Goal: Task Accomplishment & Management: Complete application form

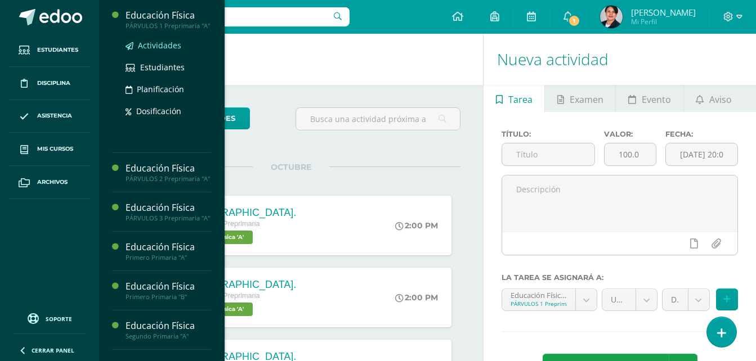
click at [155, 51] on span "Actividades" at bounding box center [159, 45] width 43 height 11
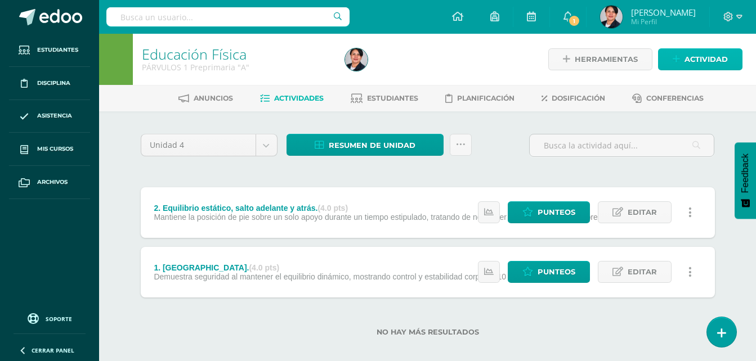
click at [703, 59] on span "Actividad" at bounding box center [705, 59] width 43 height 21
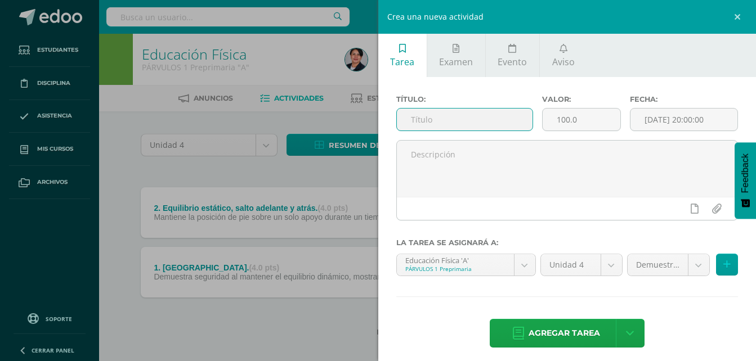
click at [518, 124] on input "text" at bounding box center [465, 120] width 136 height 22
type input "3. Salto vertical estático"
click at [566, 118] on input "100.0" at bounding box center [582, 120] width 78 height 22
type input "4.0"
click at [326, 265] on div "Crea una nueva actividad Tarea Examen Evento Aviso Título: 3. Salto vertical es…" at bounding box center [378, 180] width 756 height 361
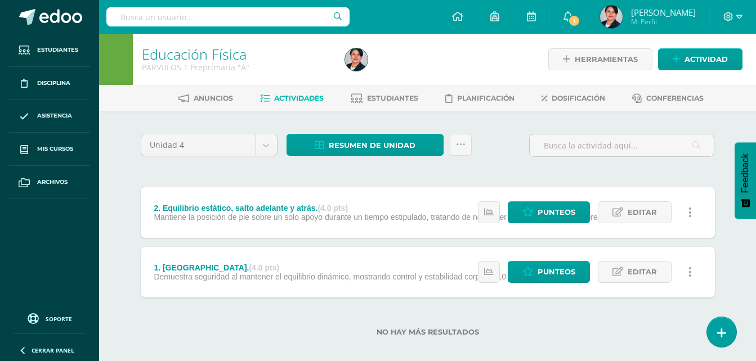
click at [273, 275] on span "Demuestra seguridad al mantener el equilibrio dinámico, mostrando control y est…" at bounding box center [324, 276] width 341 height 9
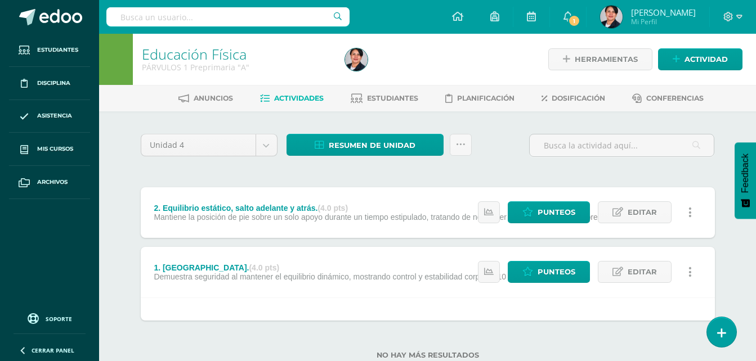
click at [273, 275] on span "Demuestra seguridad al mantener el equilibrio dinámico, mostrando control y est…" at bounding box center [324, 276] width 341 height 9
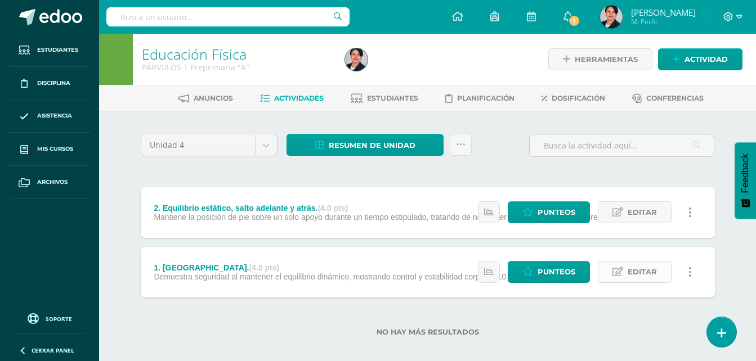
click at [623, 270] on icon at bounding box center [617, 272] width 11 height 10
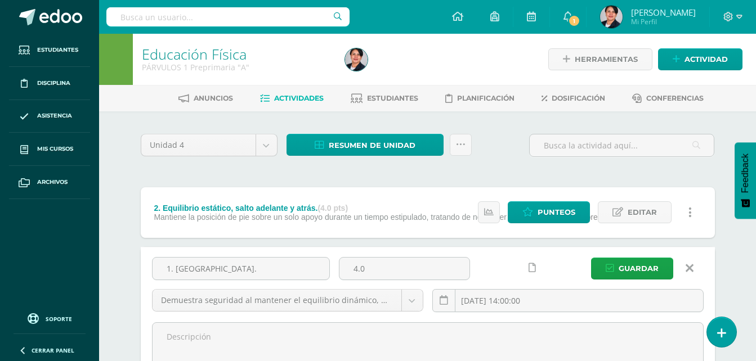
click at [634, 172] on div "Unidad 4 Unidad 1 Unidad 2 Unidad 3 Unidad 4 Resumen de unidad Descargar como H…" at bounding box center [427, 322] width 583 height 377
click at [629, 276] on span "Guardar" at bounding box center [639, 268] width 40 height 21
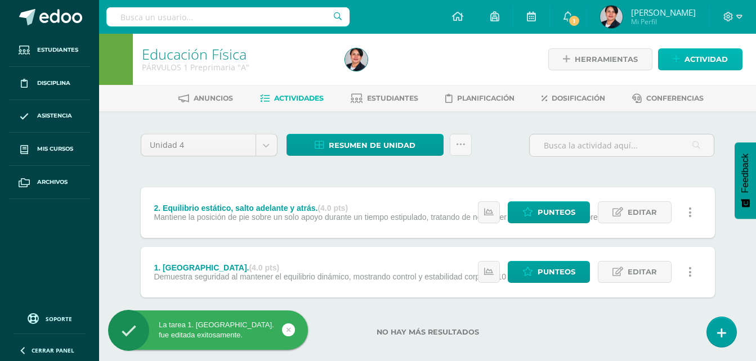
click at [706, 59] on span "Actividad" at bounding box center [705, 59] width 43 height 21
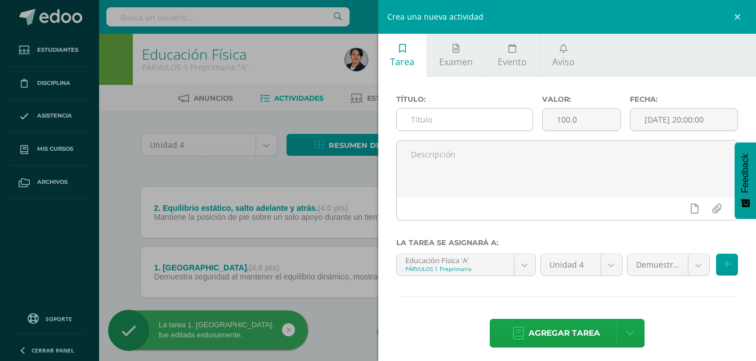
click at [501, 122] on input "text" at bounding box center [465, 120] width 136 height 22
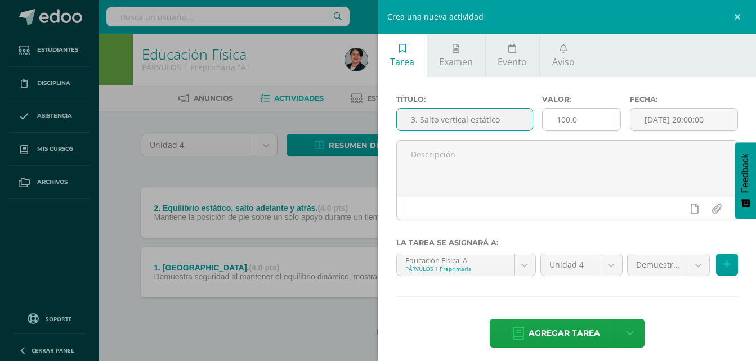
type input "3. Salto vertical estático"
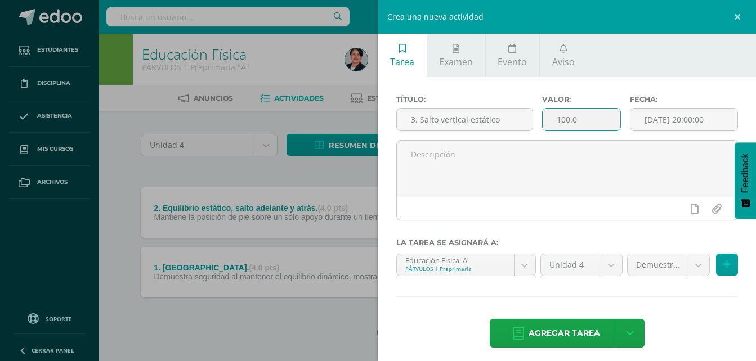
click at [566, 119] on input "100.0" at bounding box center [582, 120] width 78 height 22
type input "4.0"
click at [673, 116] on input "[DATE] 20:00:00" at bounding box center [683, 120] width 107 height 22
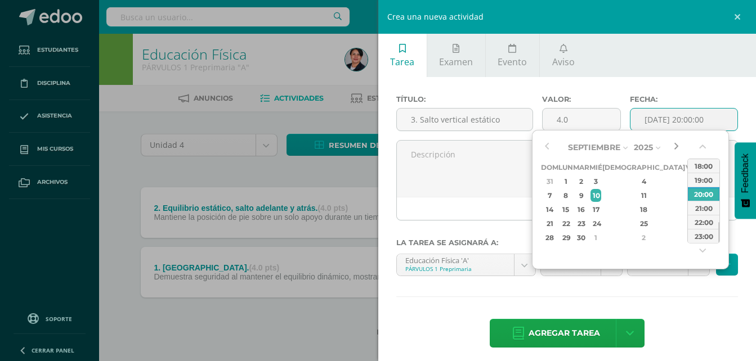
click at [675, 144] on button "button" at bounding box center [675, 147] width 11 height 17
click at [686, 198] on div "10" at bounding box center [691, 195] width 10 height 13
click at [702, 161] on div "14:00" at bounding box center [704, 166] width 32 height 14
type input "2025-10-10 14:00"
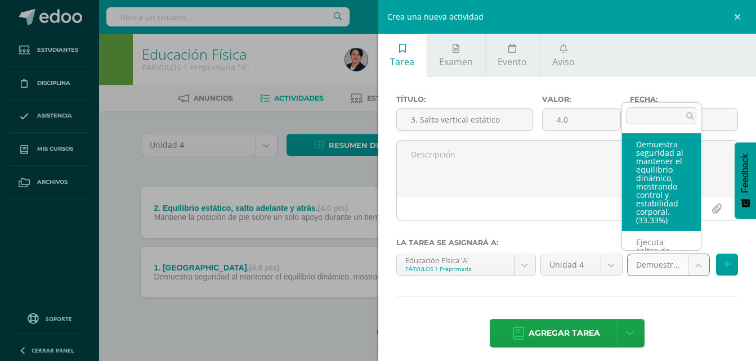
click at [689, 268] on body "La tarea 1. Paso cruzado. fue editada exitosamente. Estudiantes Disciplina Asis…" at bounding box center [378, 186] width 756 height 373
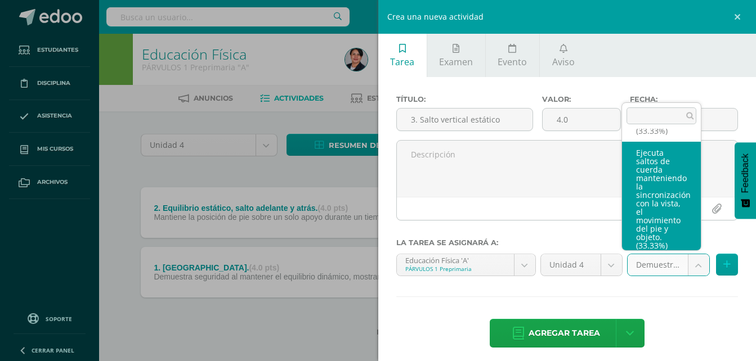
scroll to position [113, 0]
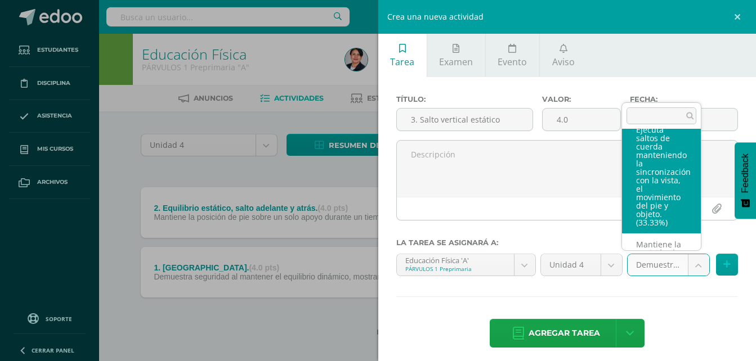
select select "107374"
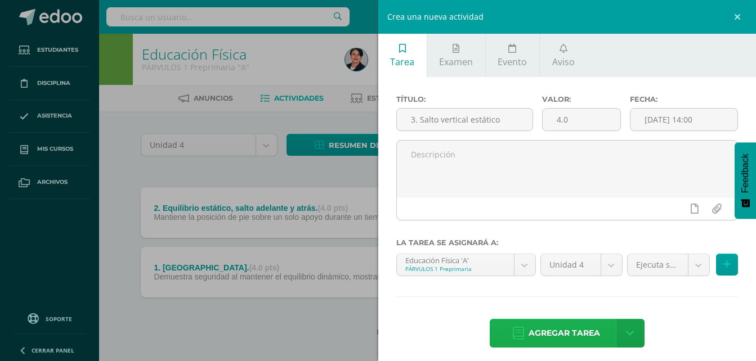
click at [552, 333] on span "Agregar tarea" at bounding box center [563, 334] width 71 height 28
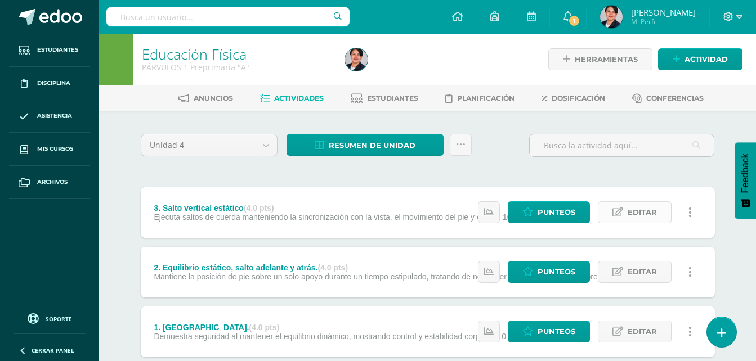
click at [635, 210] on span "Editar" at bounding box center [642, 212] width 29 height 21
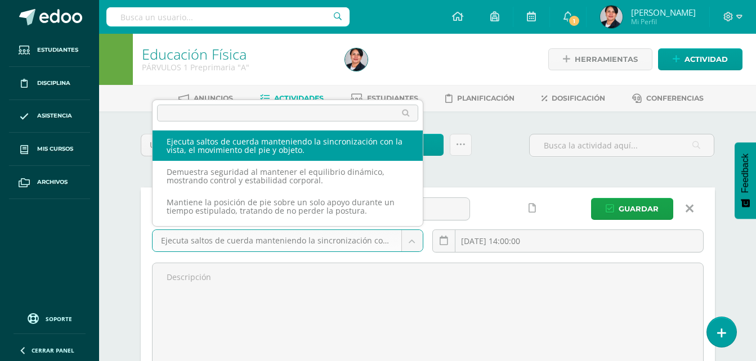
click at [377, 240] on body "Tarea asignada exitosamente Estudiantes Disciplina Asistencia Mis cursos Archiv…" at bounding box center [378, 296] width 756 height 593
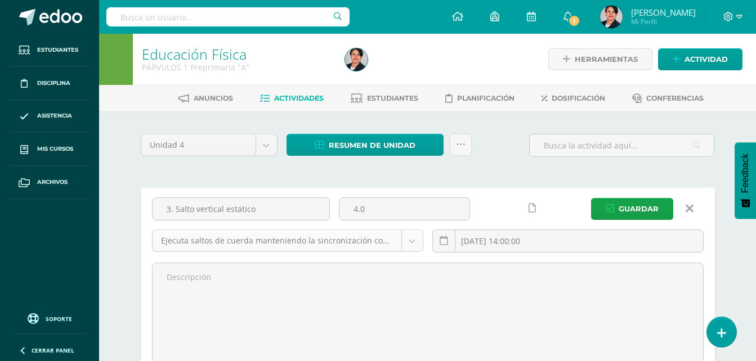
click at [377, 240] on body "Tarea asignada exitosamente Estudiantes Disciplina Asistencia Mis cursos Archiv…" at bounding box center [378, 296] width 756 height 593
click at [337, 239] on body "Tarea asignada exitosamente Estudiantes Disciplina Asistencia Mis cursos Archiv…" at bounding box center [378, 296] width 756 height 593
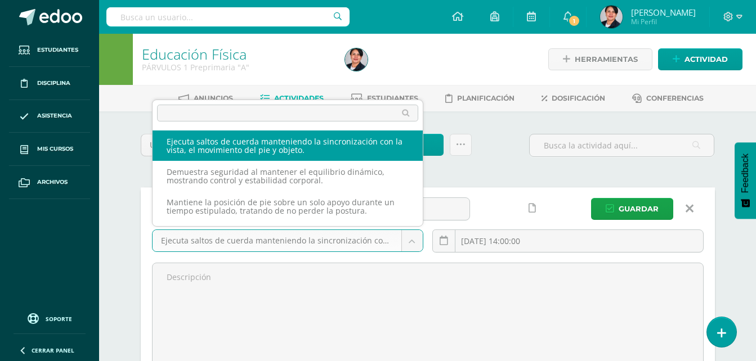
click at [319, 239] on body "Tarea asignada exitosamente Estudiantes Disciplina Asistencia Mis cursos Archiv…" at bounding box center [378, 296] width 756 height 593
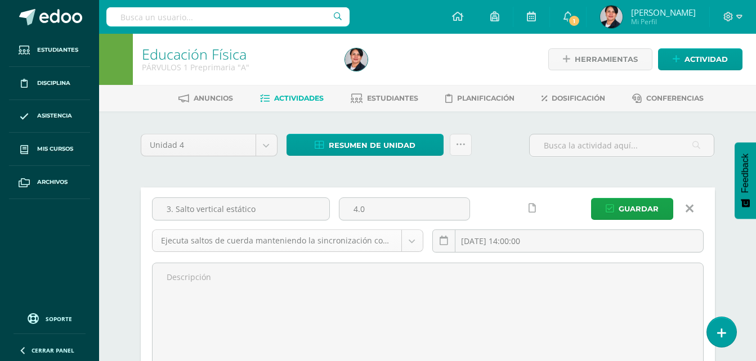
click at [319, 239] on body "Tarea asignada exitosamente Estudiantes Disciplina Asistencia Mis cursos Archiv…" at bounding box center [378, 296] width 756 height 593
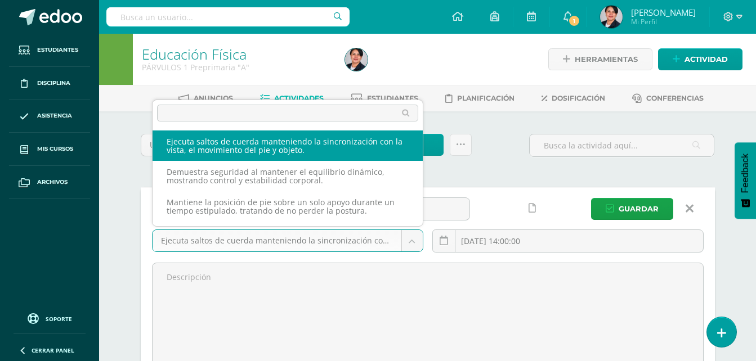
click at [288, 239] on body "Tarea asignada exitosamente Estudiantes Disciplina Asistencia Mis cursos Archiv…" at bounding box center [378, 296] width 756 height 593
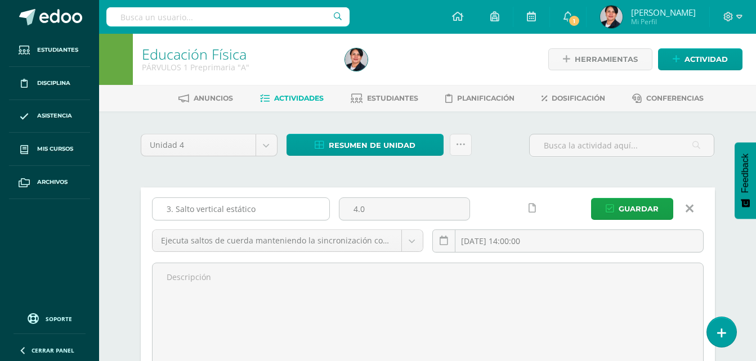
click at [252, 210] on input "3. Salto vertical estático" at bounding box center [241, 209] width 177 height 22
drag, startPoint x: 252, startPoint y: 211, endPoint x: 160, endPoint y: 208, distance: 91.8
click at [160, 208] on input "3. Salto vertical estático" at bounding box center [241, 209] width 177 height 22
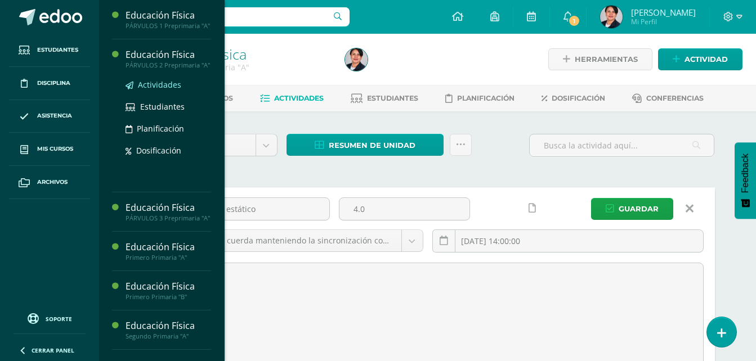
click at [150, 90] on span "Actividades" at bounding box center [159, 84] width 43 height 11
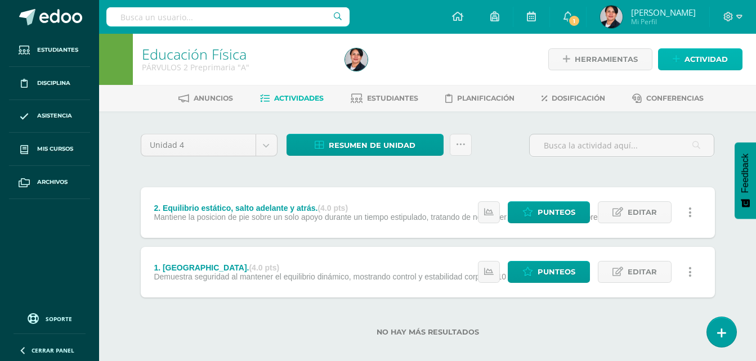
click at [707, 59] on span "Actividad" at bounding box center [705, 59] width 43 height 21
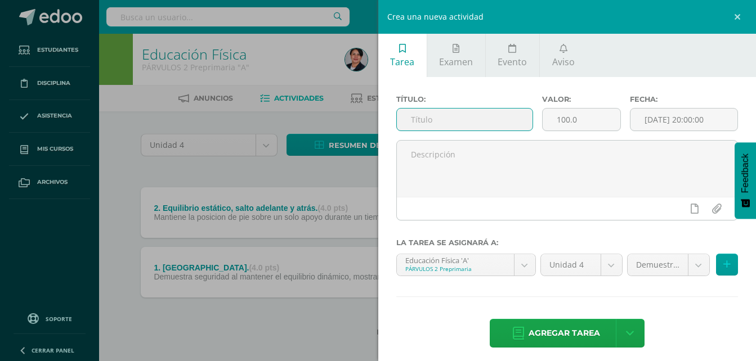
click at [459, 118] on input "text" at bounding box center [465, 120] width 136 height 22
paste input "3. Salto vertical estático"
type input "3. Salto vertical estático"
click at [568, 119] on input "100.0" at bounding box center [582, 120] width 78 height 22
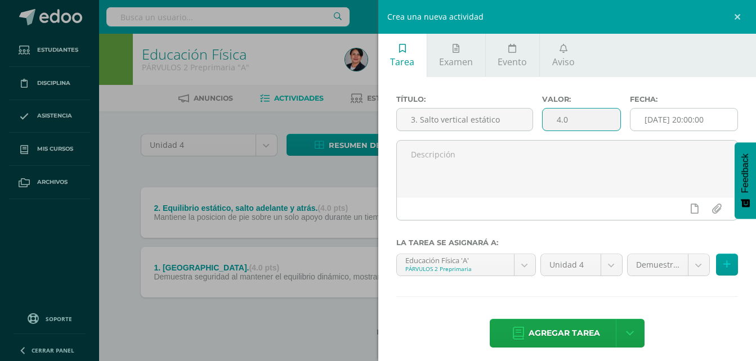
type input "4.0"
click at [651, 120] on input "[DATE] 20:00:00" at bounding box center [683, 120] width 107 height 22
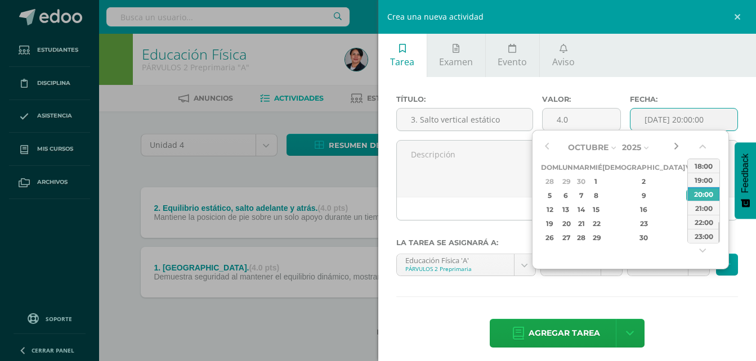
click at [675, 146] on button "button" at bounding box center [675, 147] width 11 height 17
click at [703, 186] on div "16:00" at bounding box center [704, 183] width 32 height 14
type input "2025-10-10 16:00"
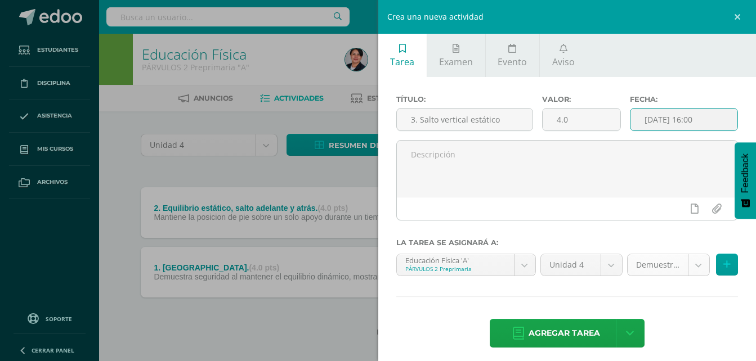
click at [687, 265] on body "Estudiantes Disciplina Asistencia Mis cursos Archivos Soporte Ayuda Reportar un…" at bounding box center [378, 186] width 756 height 373
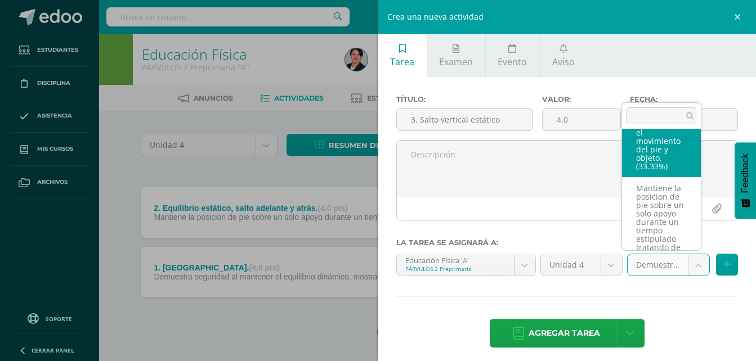
scroll to position [113, 0]
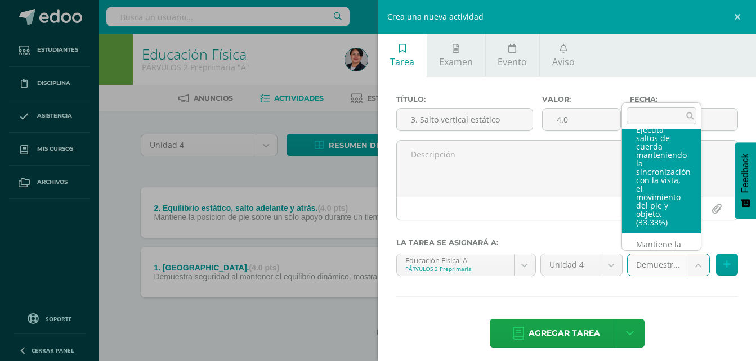
select select "107376"
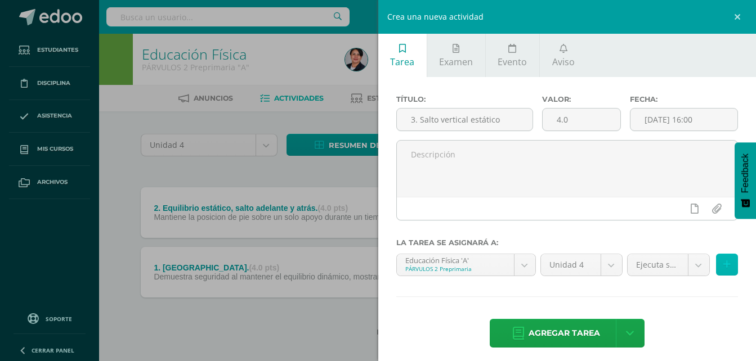
click at [723, 267] on icon at bounding box center [726, 265] width 7 height 10
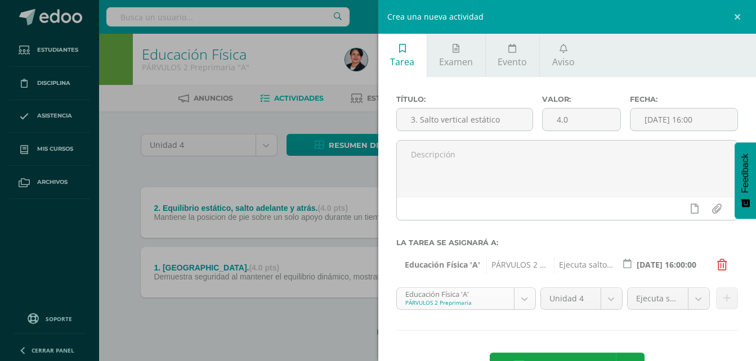
click at [521, 298] on body "Estudiantes Disciplina Asistencia Mis cursos Archivos Soporte Ayuda Reportar un…" at bounding box center [378, 186] width 756 height 373
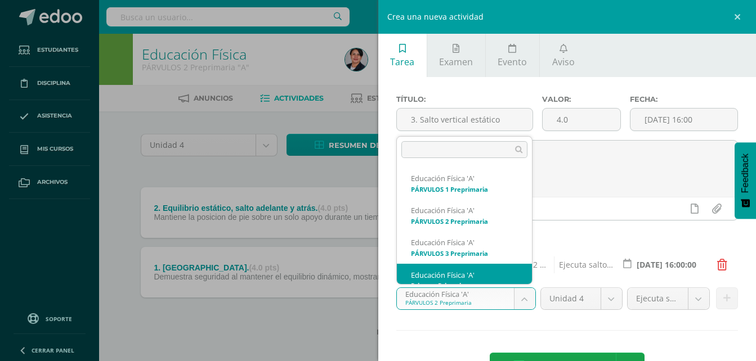
scroll to position [11, 0]
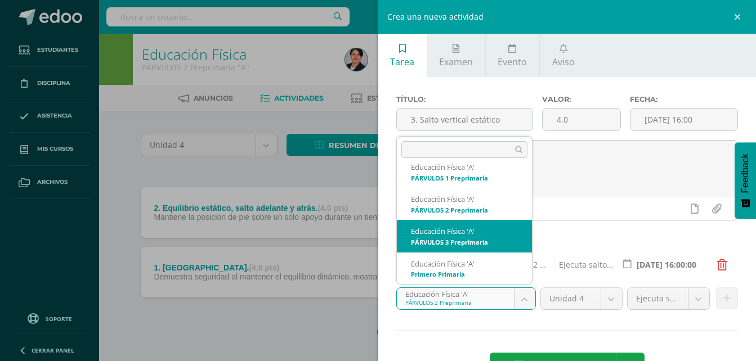
select select "95019"
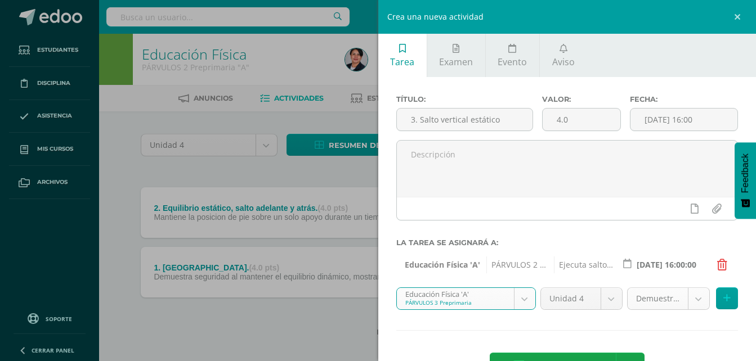
click at [694, 296] on body "Estudiantes Disciplina Asistencia Mis cursos Archivos Soporte Ayuda Reportar un…" at bounding box center [378, 186] width 756 height 373
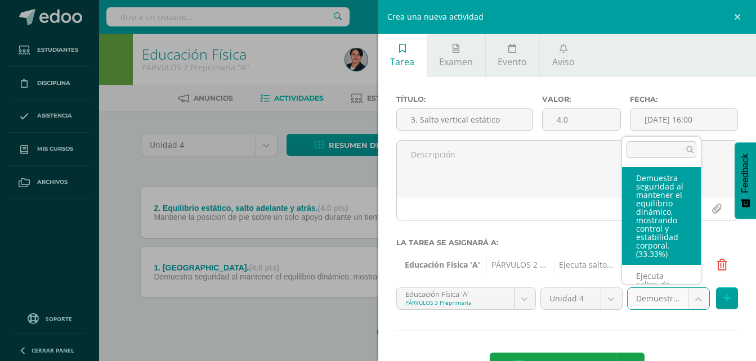
scroll to position [113, 0]
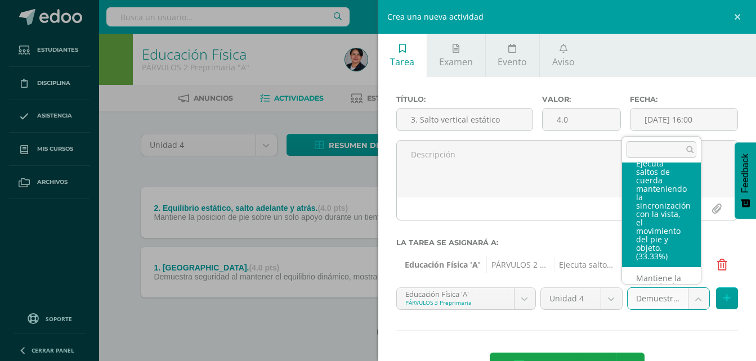
select select "107378"
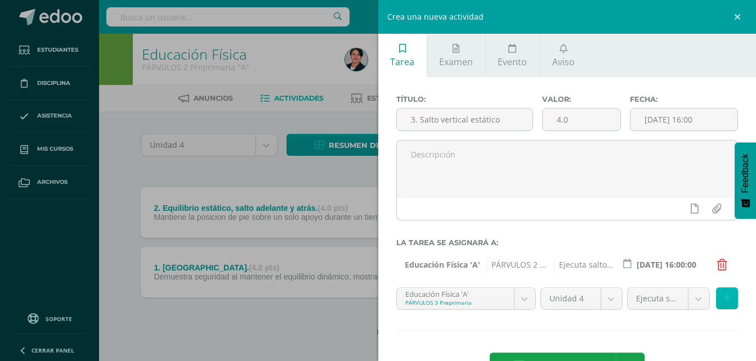
click at [723, 298] on icon at bounding box center [726, 299] width 7 height 10
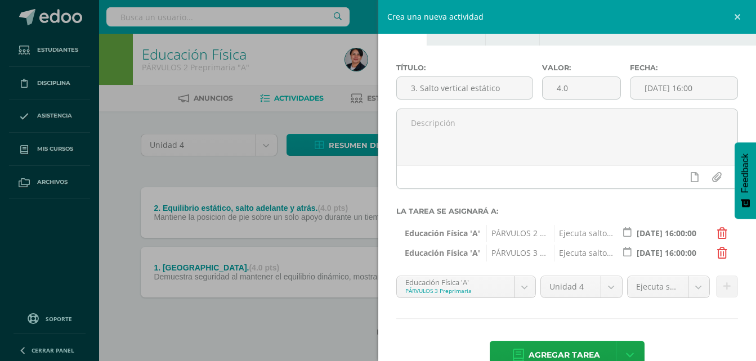
scroll to position [60, 0]
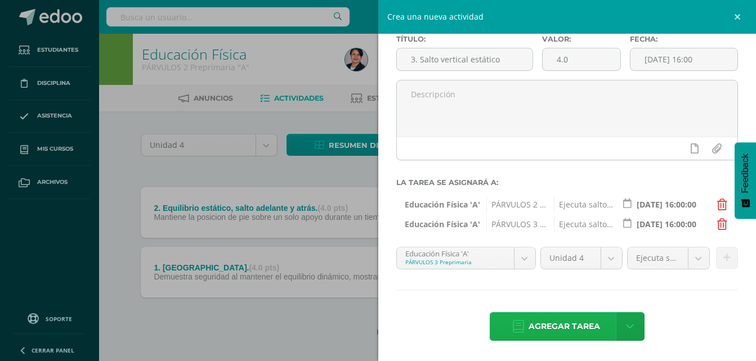
click at [544, 325] on span "Agregar tarea" at bounding box center [563, 327] width 71 height 28
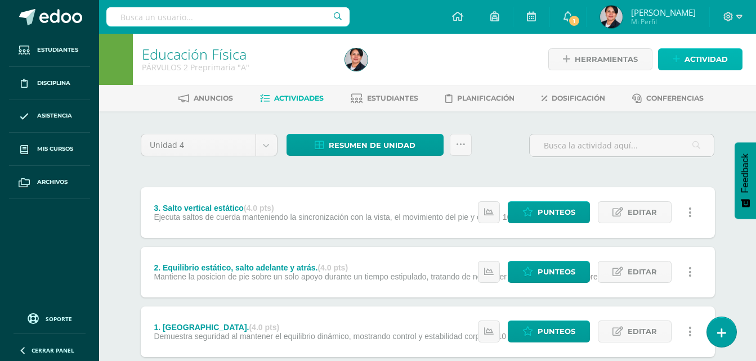
click at [683, 62] on link "Actividad" at bounding box center [700, 59] width 84 height 22
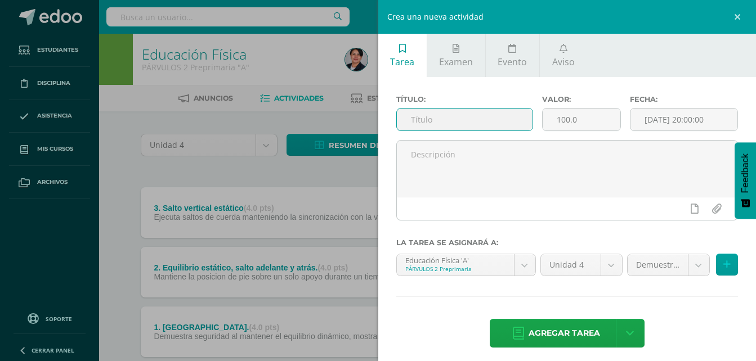
click at [495, 113] on input "text" at bounding box center [465, 120] width 136 height 22
type input "4. Salto vertical en desplazamiento."
click at [566, 120] on input "100.0" at bounding box center [582, 120] width 78 height 22
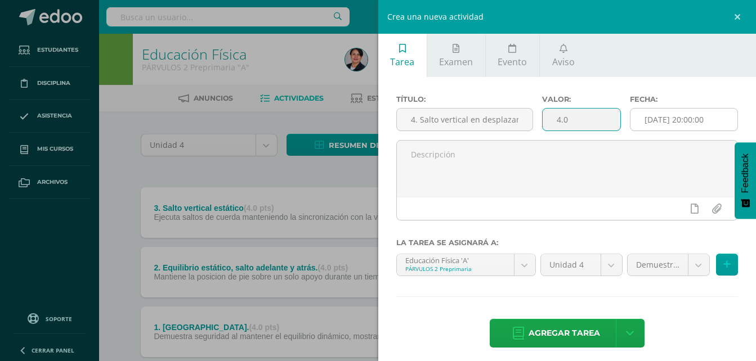
type input "4.0"
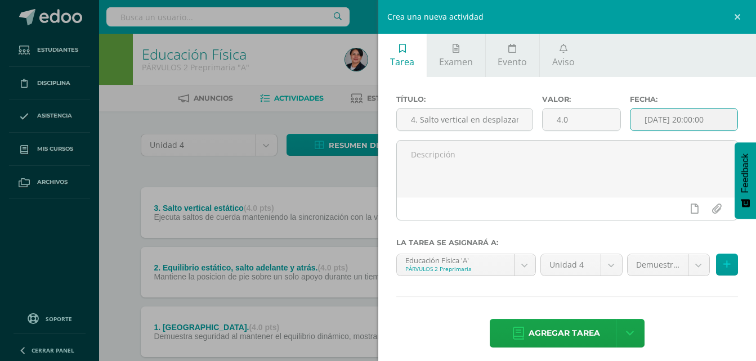
click at [708, 124] on input "[DATE] 20:00:00" at bounding box center [683, 120] width 107 height 22
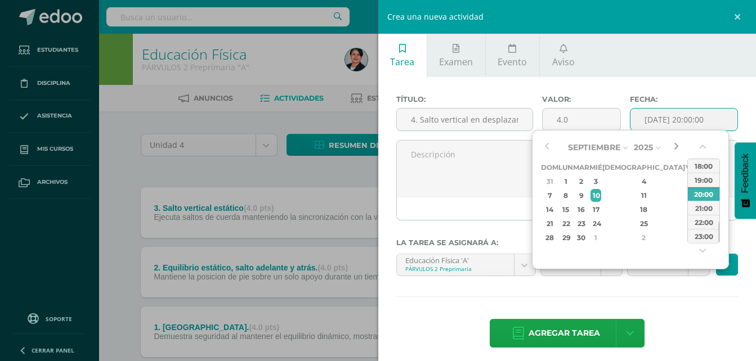
click at [677, 148] on button "button" at bounding box center [675, 147] width 11 height 17
click at [705, 178] on div "14:00" at bounding box center [704, 177] width 32 height 14
type input "[DATE] 14:00"
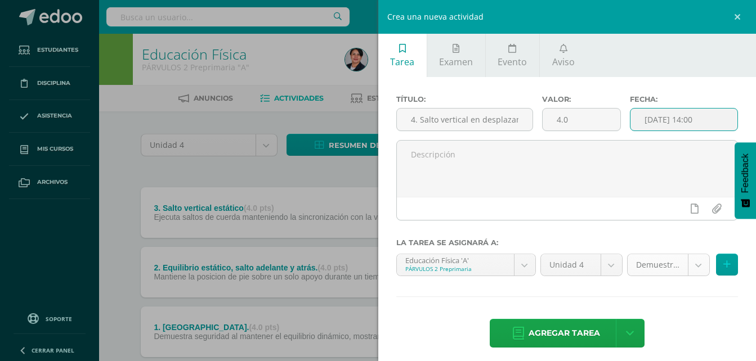
click at [689, 265] on body "Tarea asignada exitosamente Estudiantes Disciplina Asistencia Mis cursos Archiv…" at bounding box center [378, 216] width 756 height 432
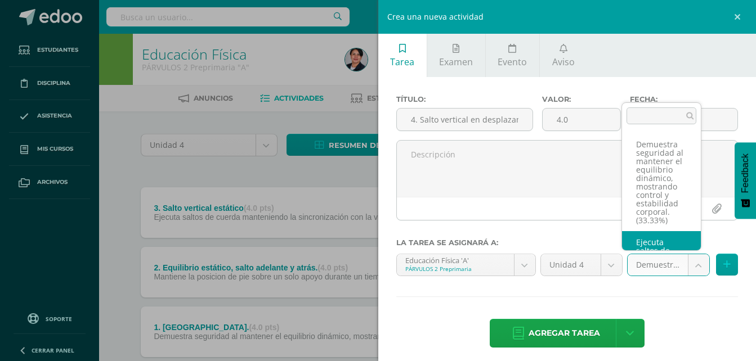
scroll to position [113, 0]
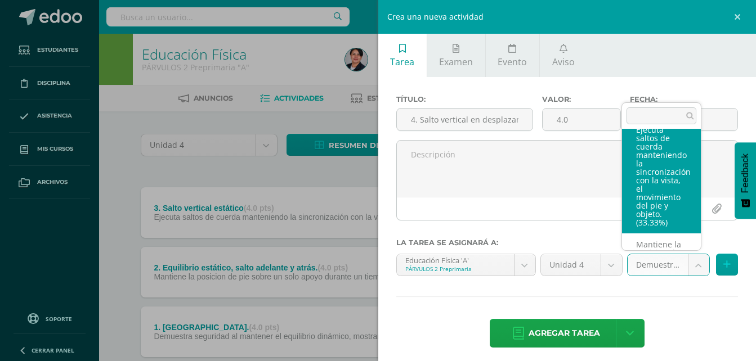
select select "107376"
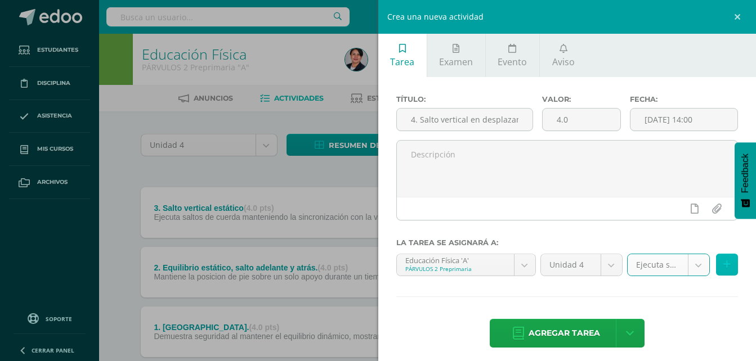
click at [723, 267] on icon at bounding box center [726, 265] width 7 height 10
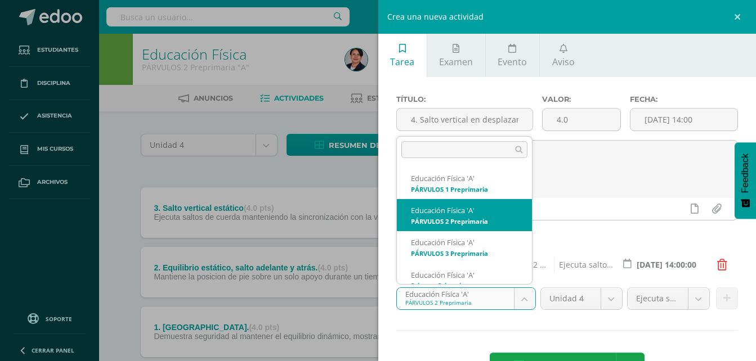
click at [515, 300] on body "Tarea asignada exitosamente Estudiantes Disciplina Asistencia Mis cursos Archiv…" at bounding box center [378, 216] width 756 height 432
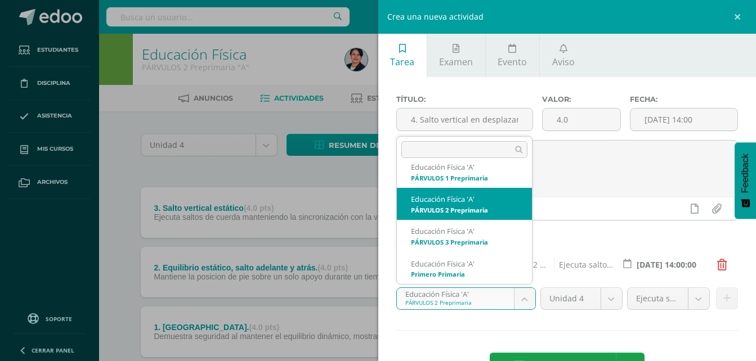
scroll to position [0, 0]
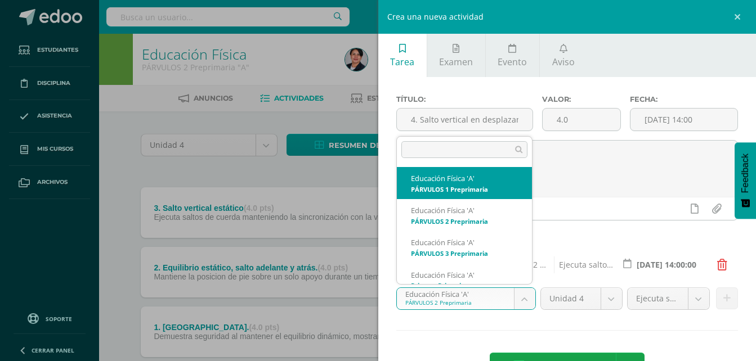
select select "94902"
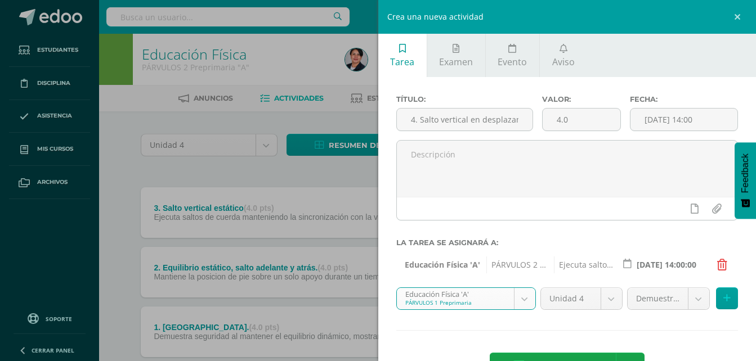
click at [687, 293] on body "Tarea asignada exitosamente Estudiantes Disciplina Asistencia Mis cursos Archiv…" at bounding box center [378, 216] width 756 height 432
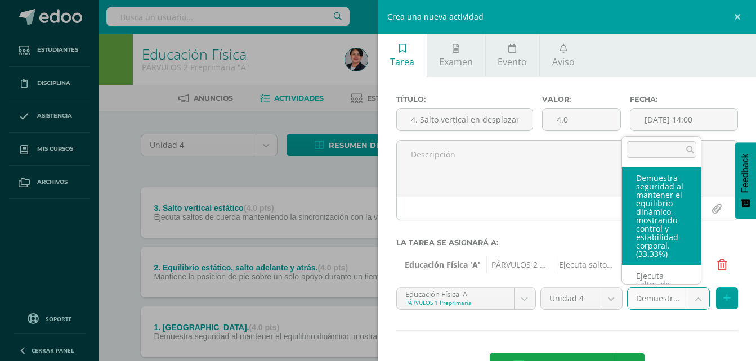
scroll to position [113, 0]
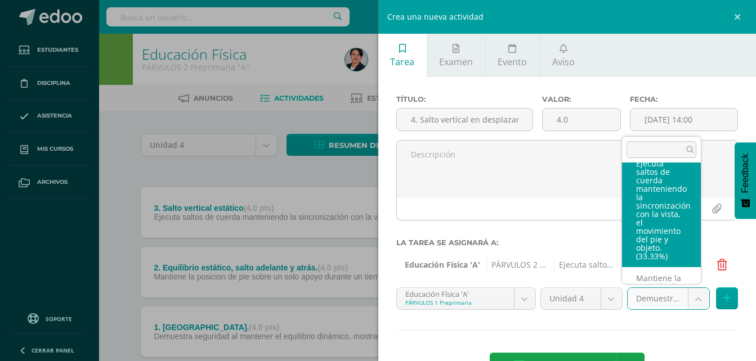
select select "107374"
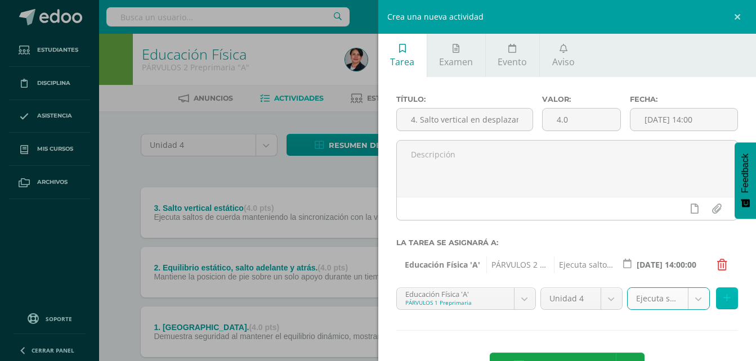
click at [723, 298] on icon at bounding box center [726, 299] width 7 height 10
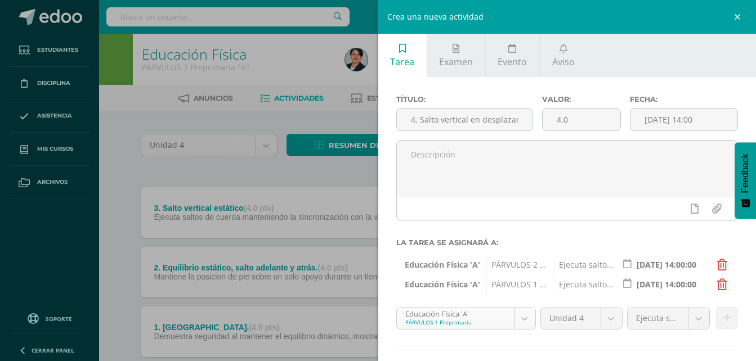
click at [521, 323] on body "Tarea asignada exitosamente Estudiantes Disciplina Asistencia Mis cursos Archiv…" at bounding box center [378, 216] width 756 height 432
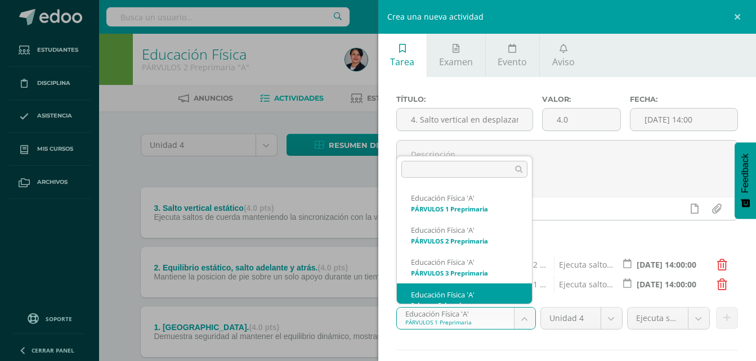
scroll to position [11, 0]
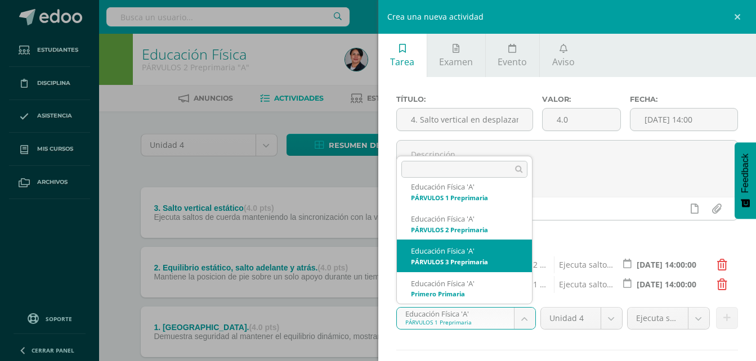
select select "95019"
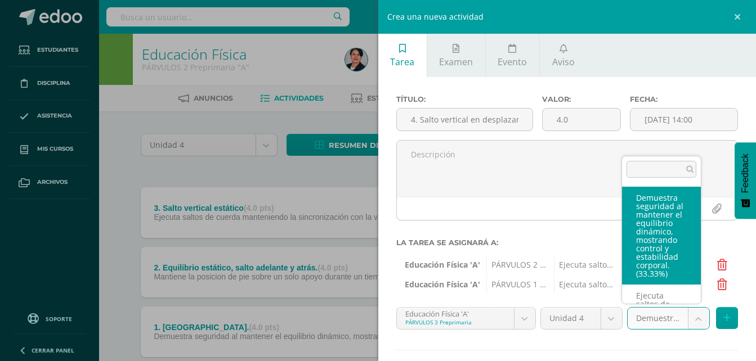
click at [697, 316] on body "Tarea asignada exitosamente Estudiantes Disciplina Asistencia Mis cursos Archiv…" at bounding box center [378, 216] width 756 height 432
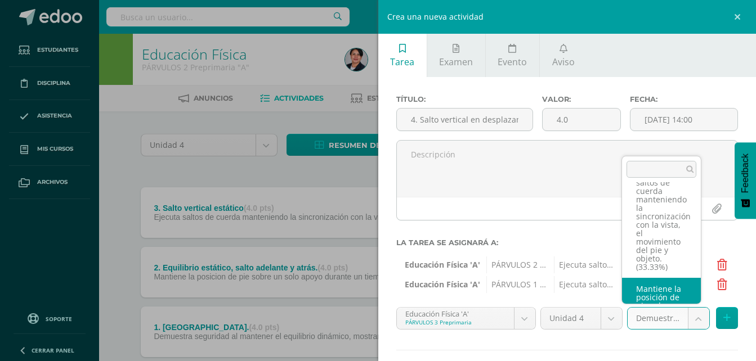
scroll to position [119, 0]
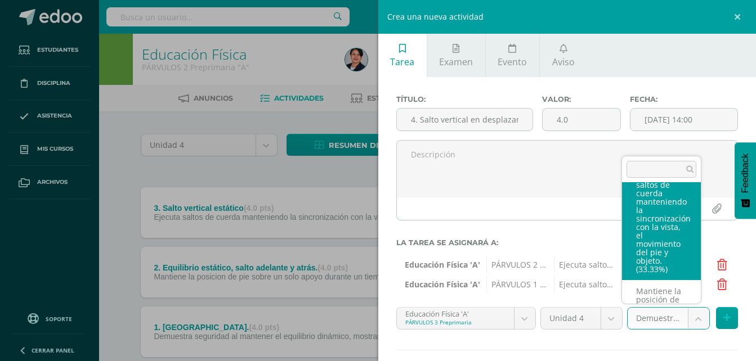
select select "107378"
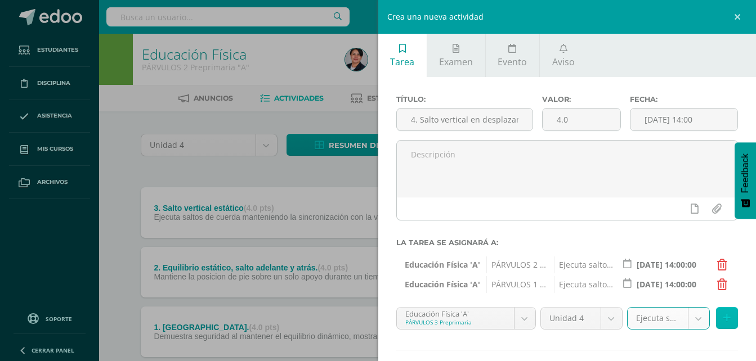
click at [723, 315] on icon at bounding box center [726, 318] width 7 height 10
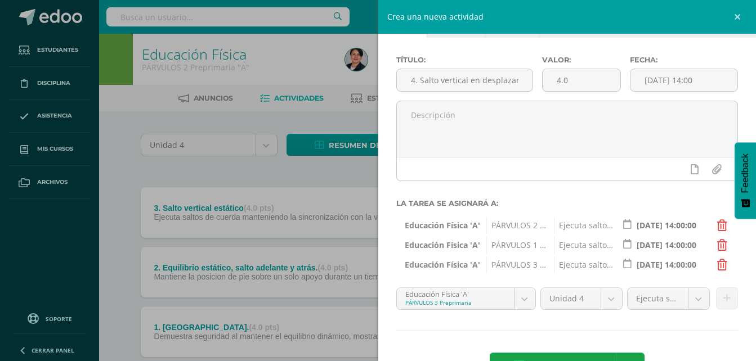
scroll to position [80, 0]
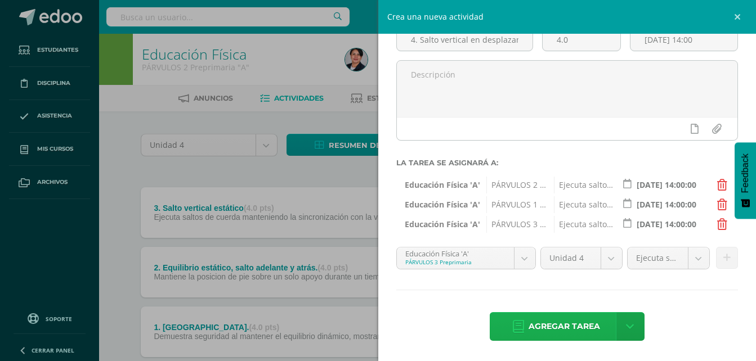
click at [546, 330] on span "Agregar tarea" at bounding box center [563, 327] width 71 height 28
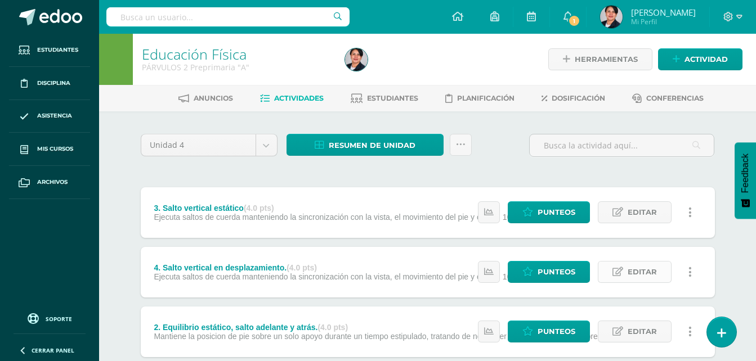
click at [635, 280] on span "Editar" at bounding box center [642, 272] width 29 height 21
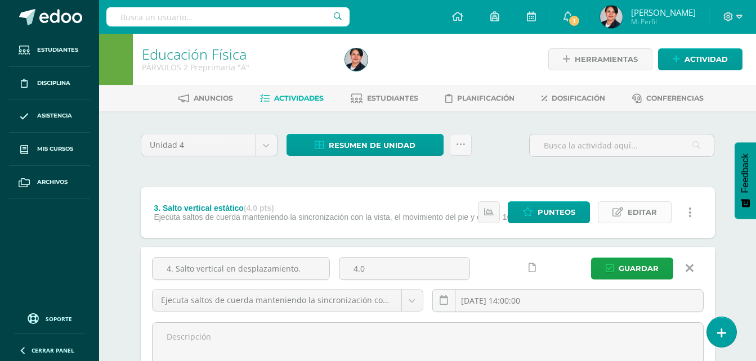
click at [626, 209] on link "Editar" at bounding box center [635, 212] width 74 height 22
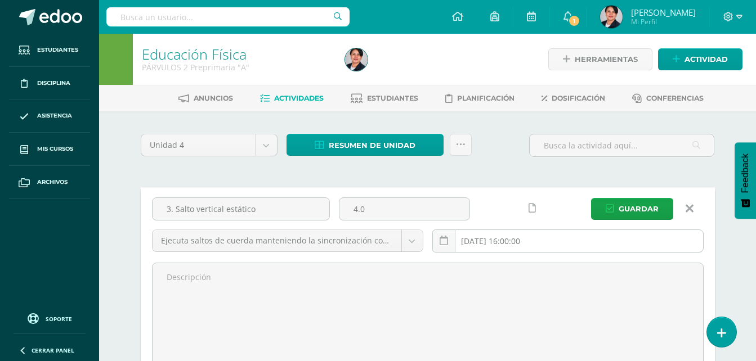
click at [598, 245] on input "[DATE] 16:00:00" at bounding box center [568, 241] width 270 height 22
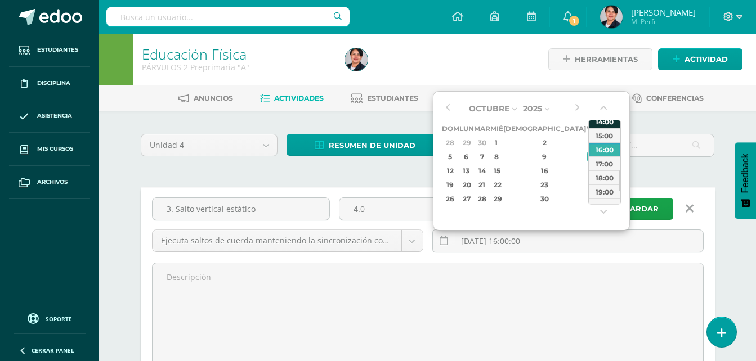
click at [606, 123] on div "14:00" at bounding box center [605, 121] width 32 height 14
type input "[DATE] 14:00"
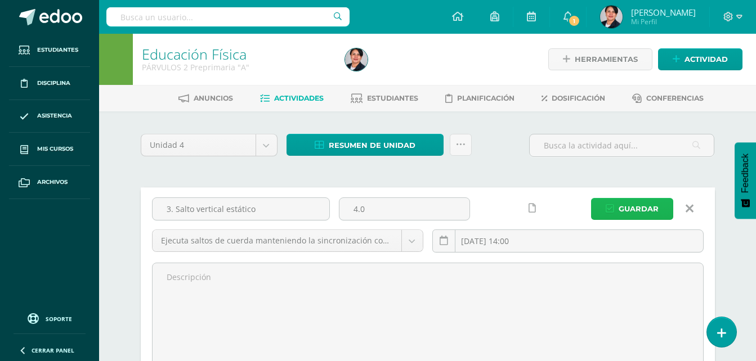
click at [652, 209] on span "Guardar" at bounding box center [639, 209] width 40 height 21
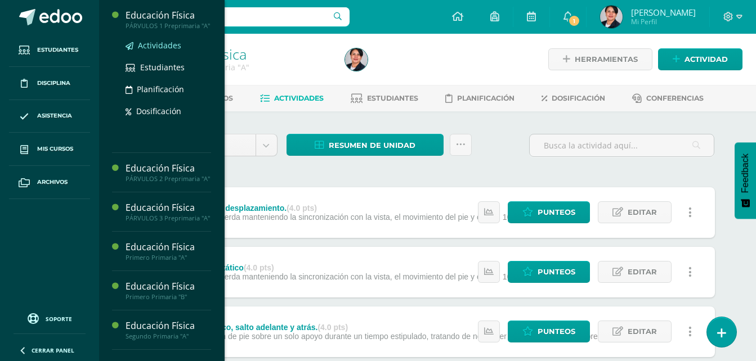
click at [153, 51] on span "Actividades" at bounding box center [159, 45] width 43 height 11
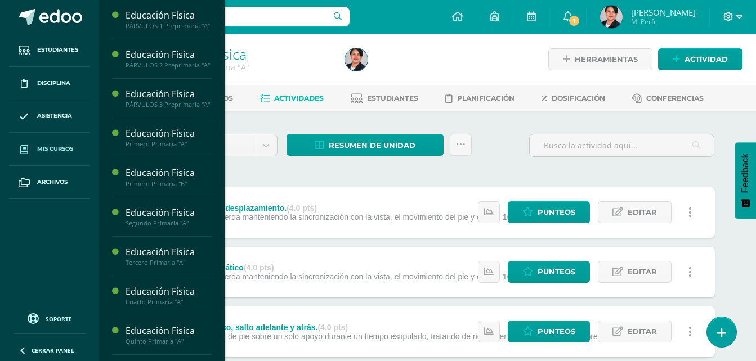
click at [51, 147] on span "Mis cursos" at bounding box center [55, 149] width 36 height 9
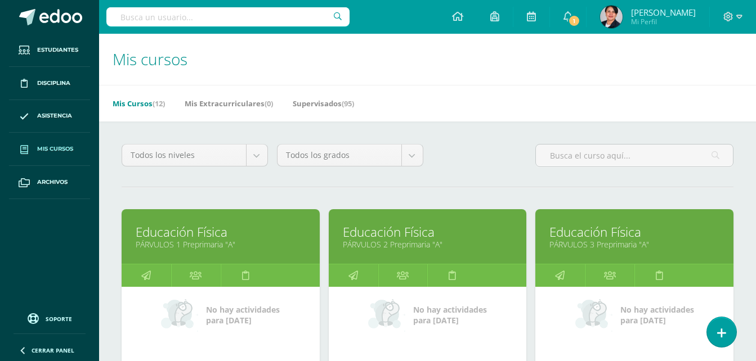
click at [51, 146] on span "Mis cursos" at bounding box center [55, 149] width 36 height 9
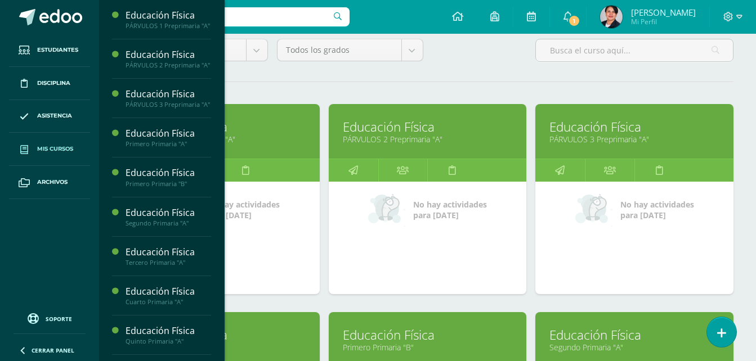
scroll to position [169, 0]
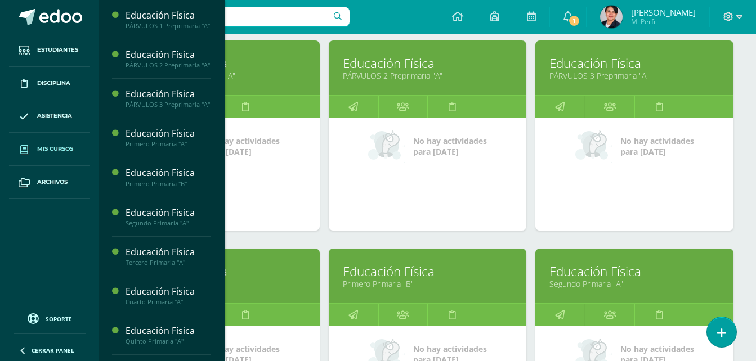
click at [151, 316] on link at bounding box center [147, 315] width 50 height 23
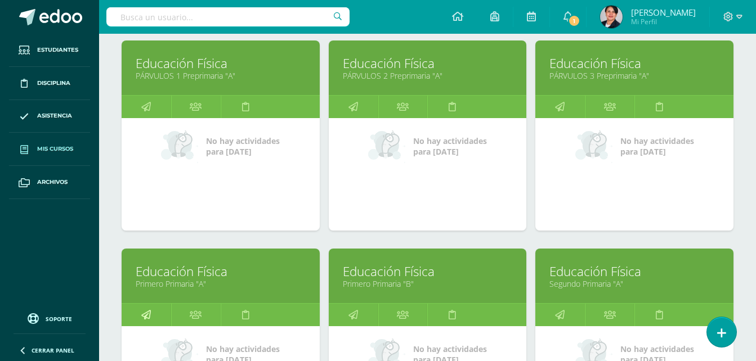
click at [151, 316] on link at bounding box center [147, 315] width 50 height 23
